Goal: Transaction & Acquisition: Purchase product/service

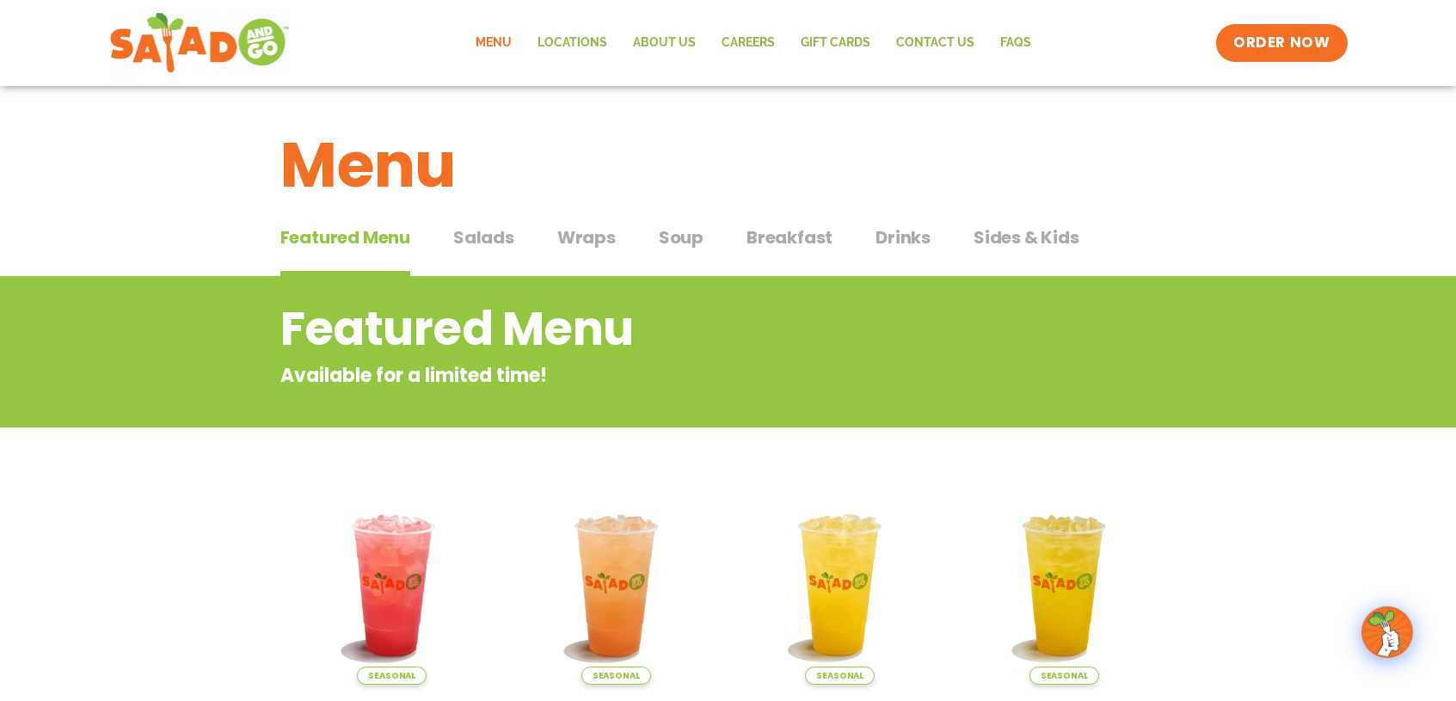
click at [673, 242] on span "Soup" at bounding box center [681, 237] width 45 height 26
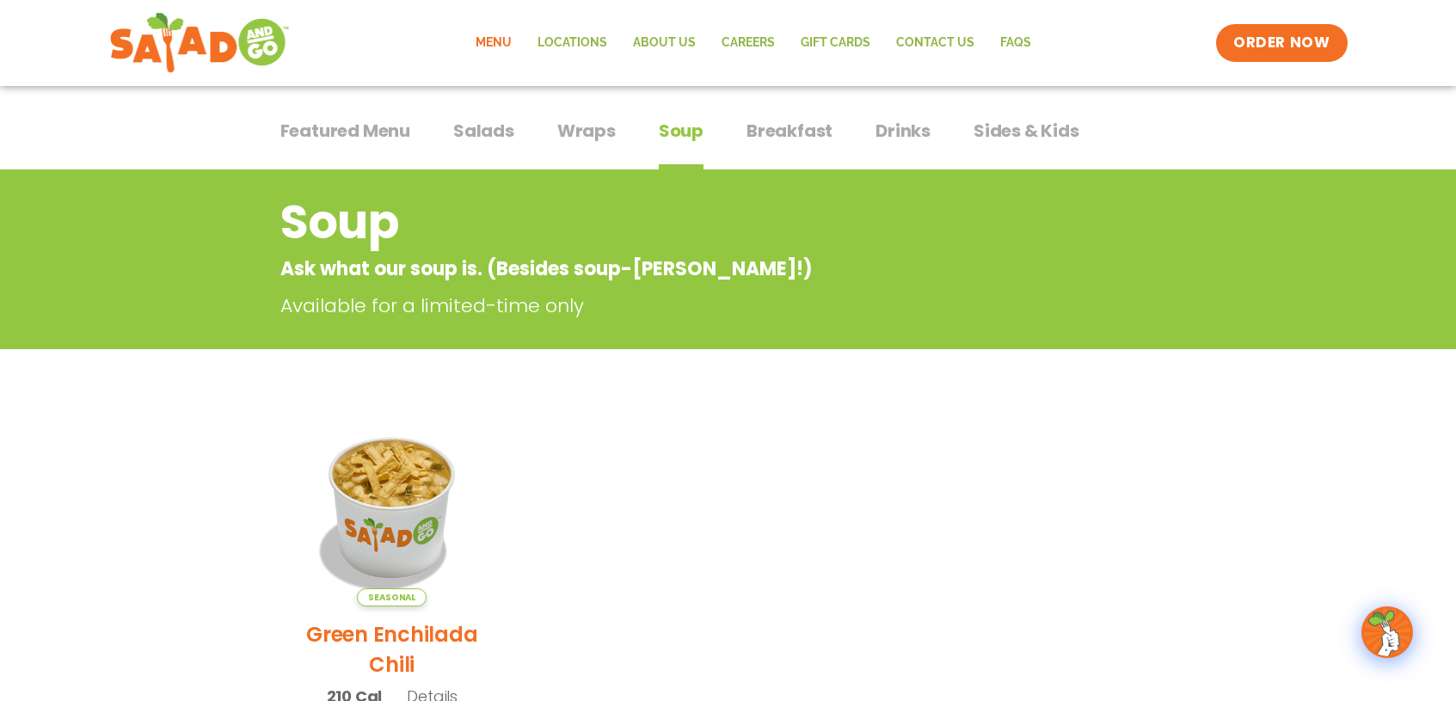
scroll to position [103, 0]
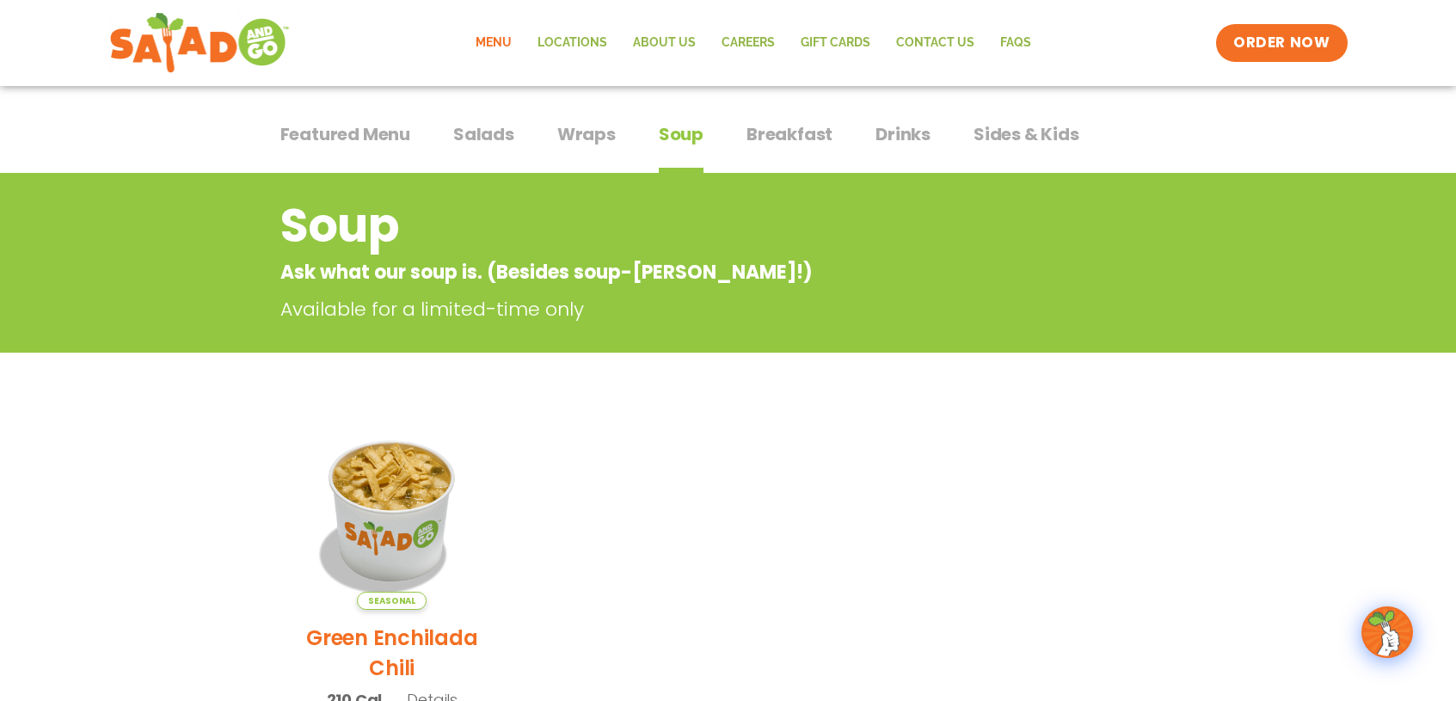
click at [356, 143] on span "Featured Menu" at bounding box center [345, 134] width 130 height 26
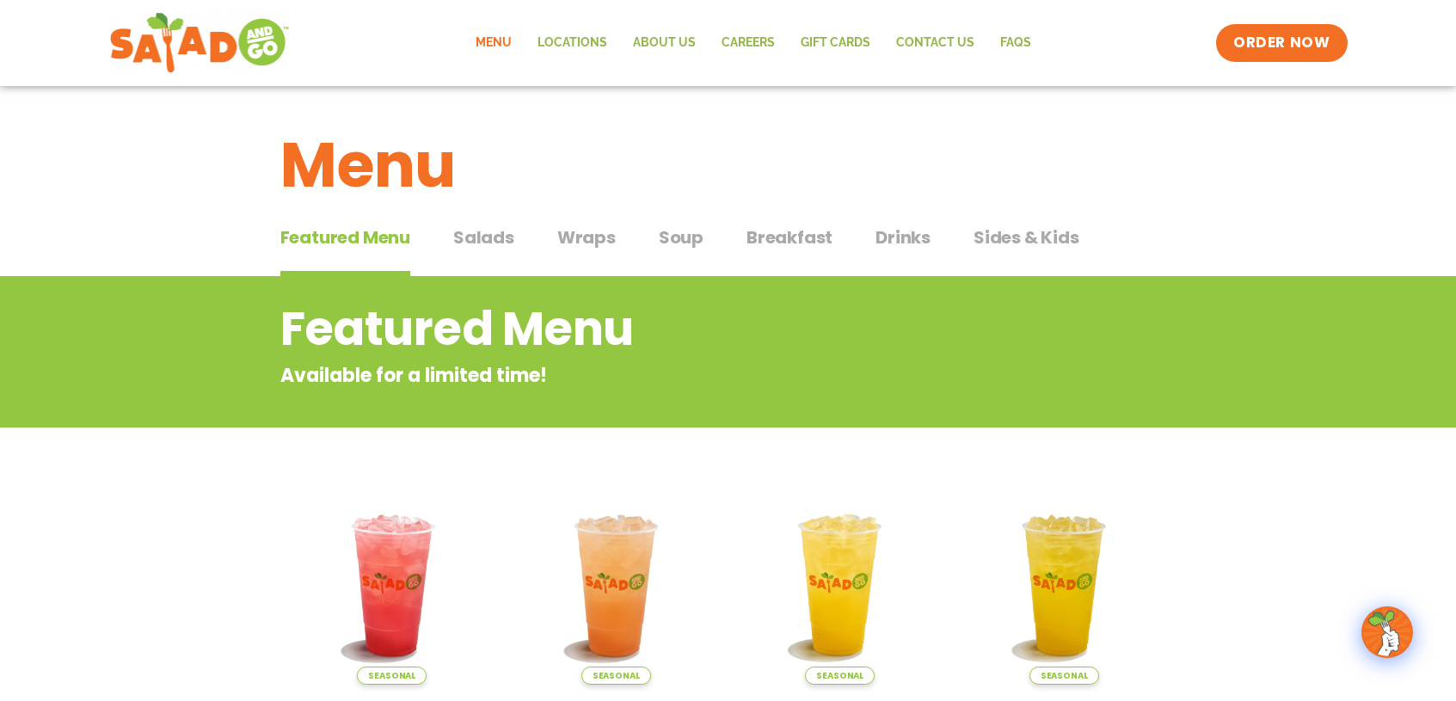
click at [488, 246] on span "Salads" at bounding box center [483, 237] width 61 height 26
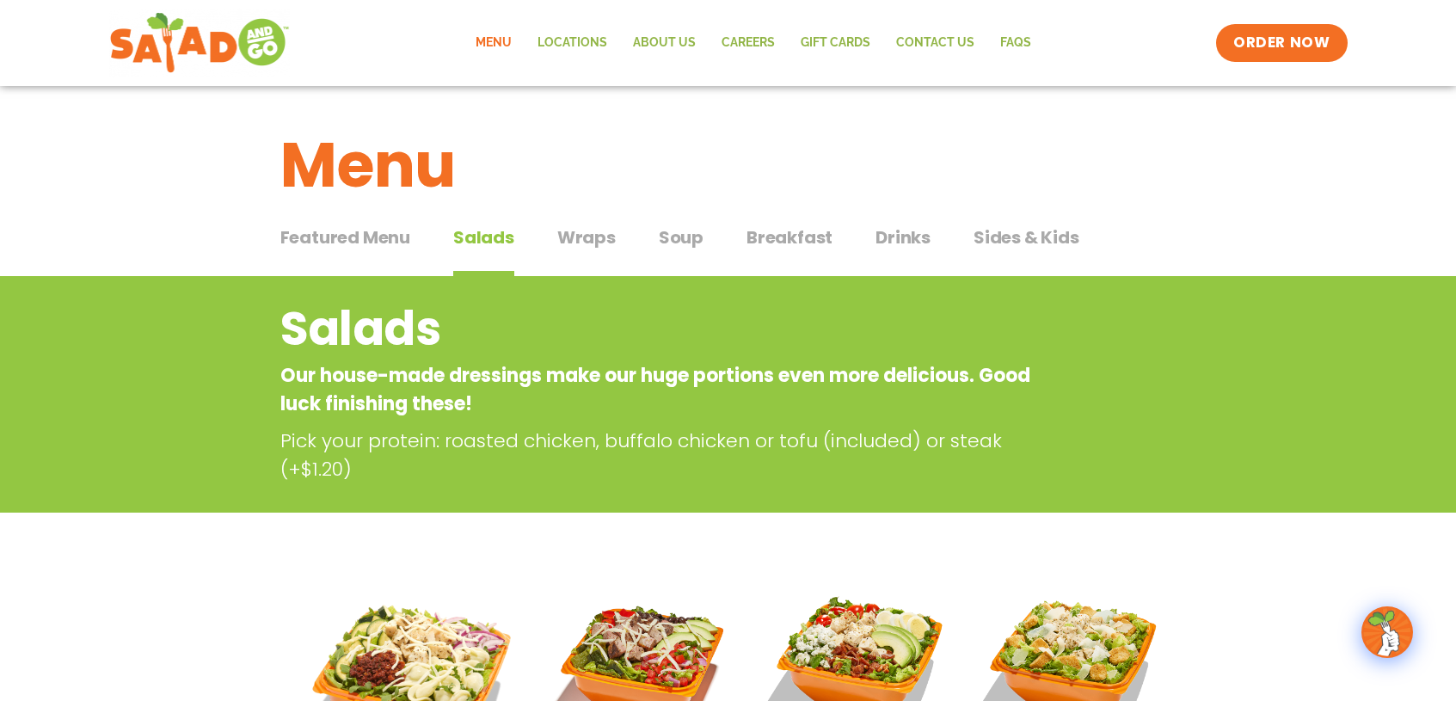
click at [578, 245] on span "Wraps" at bounding box center [586, 237] width 58 height 26
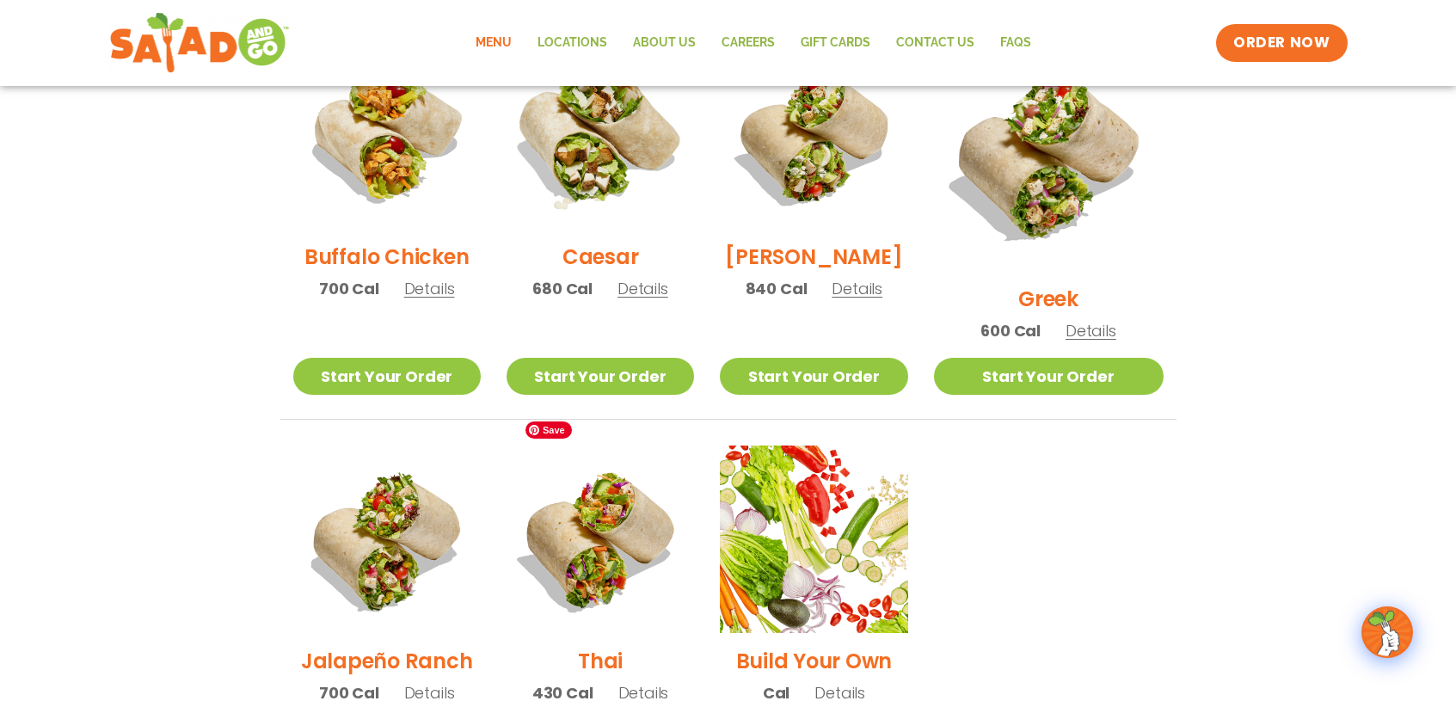
scroll to position [900, 0]
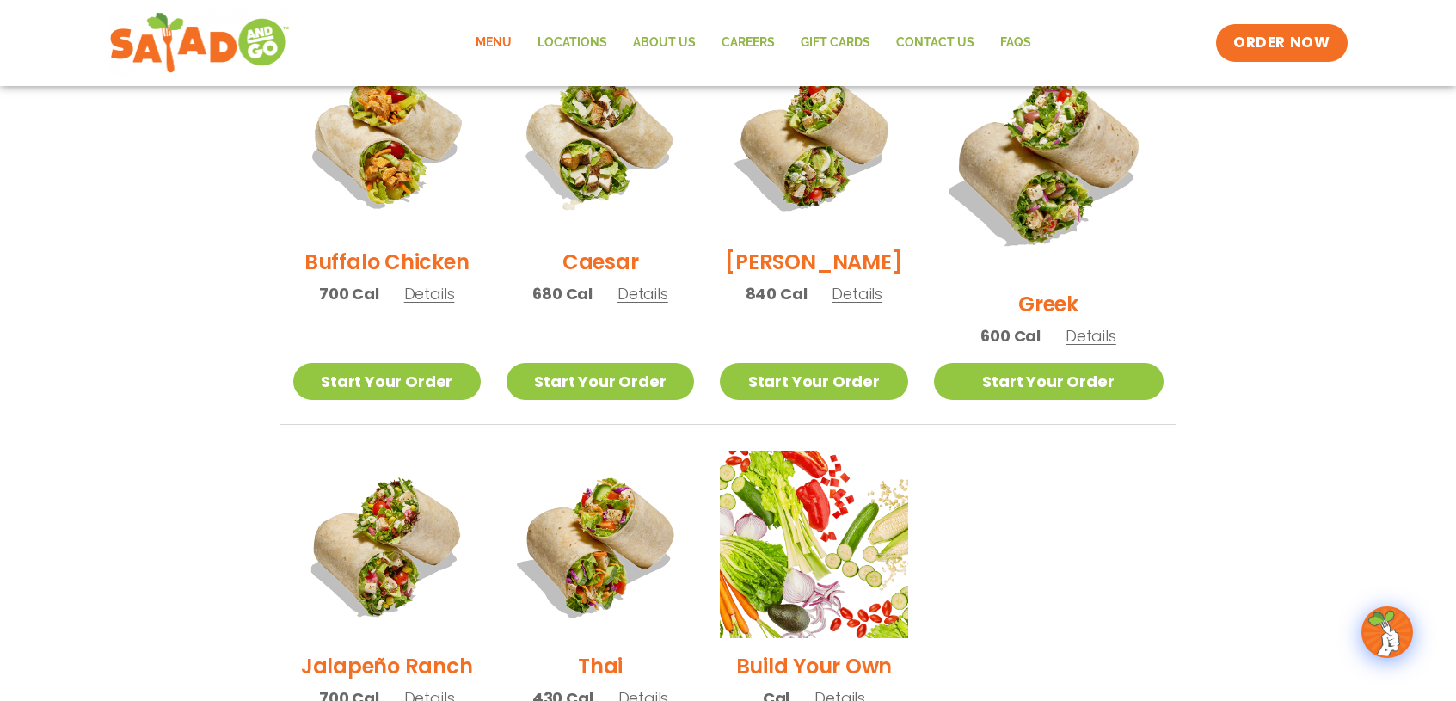
click at [650, 304] on span "Details" at bounding box center [643, 294] width 51 height 22
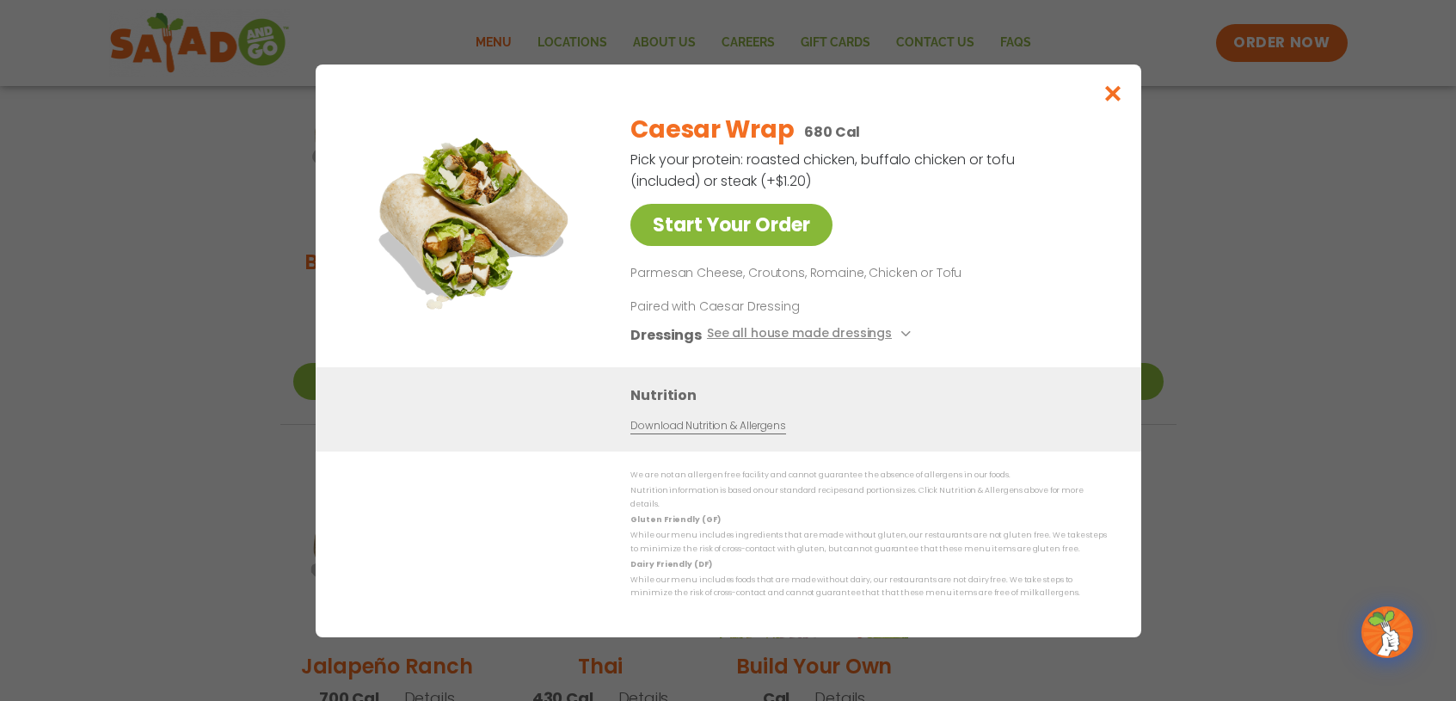
click at [738, 227] on link "Start Your Order" at bounding box center [731, 225] width 202 height 42
